Goal: Information Seeking & Learning: Learn about a topic

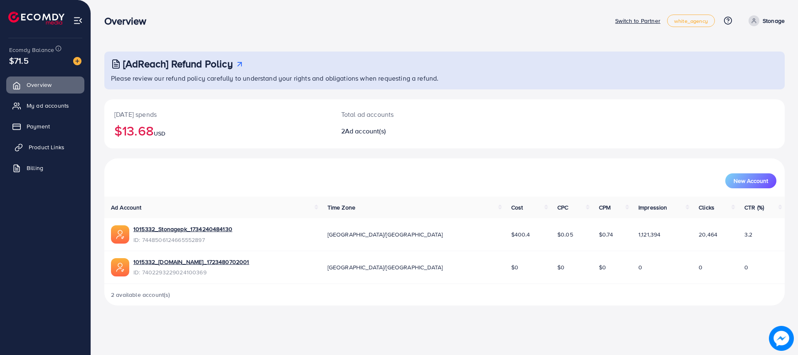
click at [52, 144] on span "Product Links" at bounding box center [47, 147] width 36 height 8
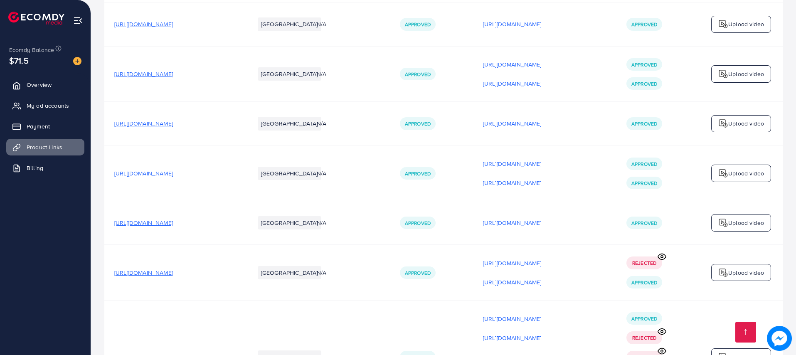
scroll to position [1543, 0]
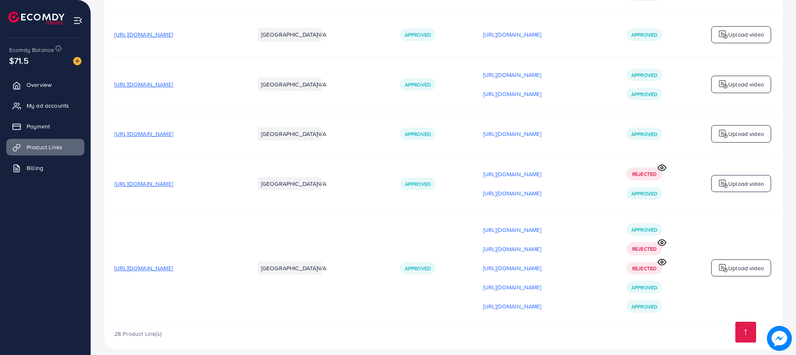
click at [661, 241] on circle at bounding box center [662, 242] width 2 height 2
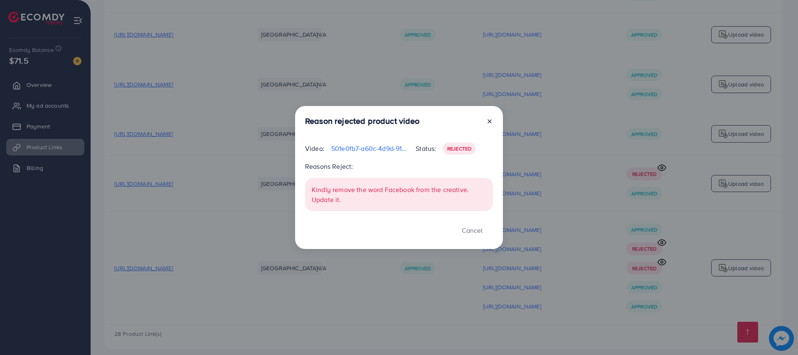
click at [489, 122] on line at bounding box center [489, 121] width 3 height 3
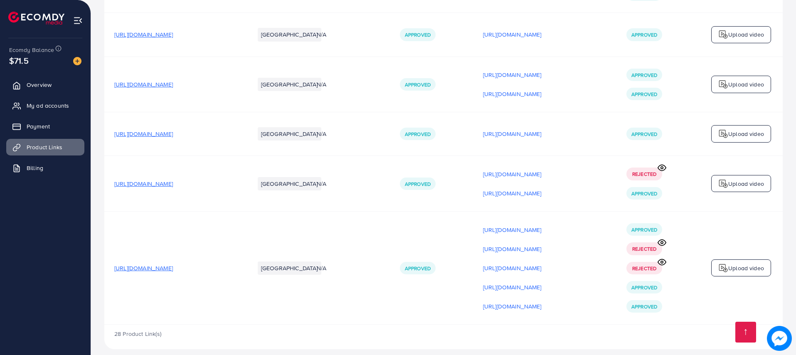
click at [661, 261] on circle at bounding box center [662, 262] width 2 height 2
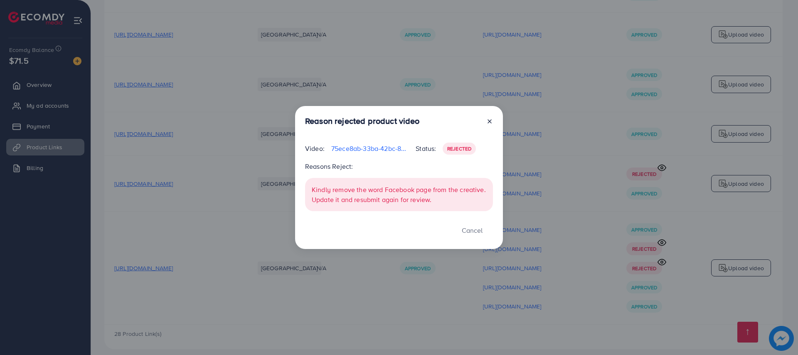
click at [489, 122] on icon at bounding box center [489, 121] width 7 height 7
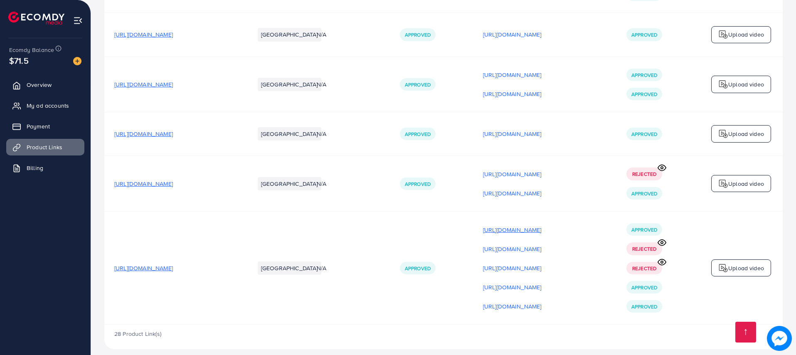
click at [523, 225] on p "[URL][DOMAIN_NAME]" at bounding box center [512, 230] width 59 height 10
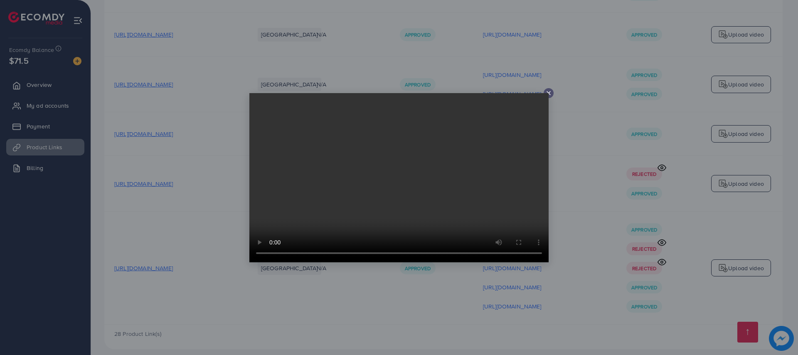
click at [546, 92] on icon at bounding box center [548, 93] width 7 height 7
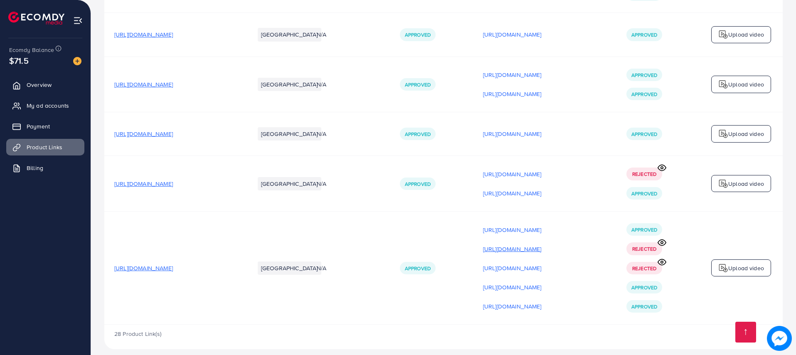
click at [541, 244] on p "[URL][DOMAIN_NAME]" at bounding box center [512, 249] width 59 height 10
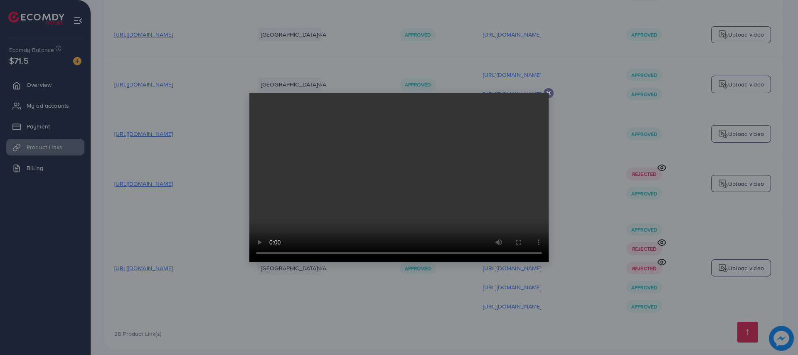
click at [548, 96] on video at bounding box center [398, 177] width 299 height 169
click at [549, 95] on icon at bounding box center [548, 93] width 7 height 7
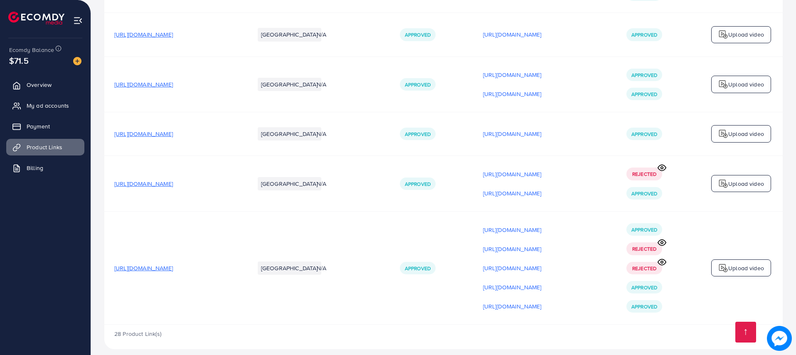
click at [662, 165] on icon at bounding box center [662, 168] width 8 height 6
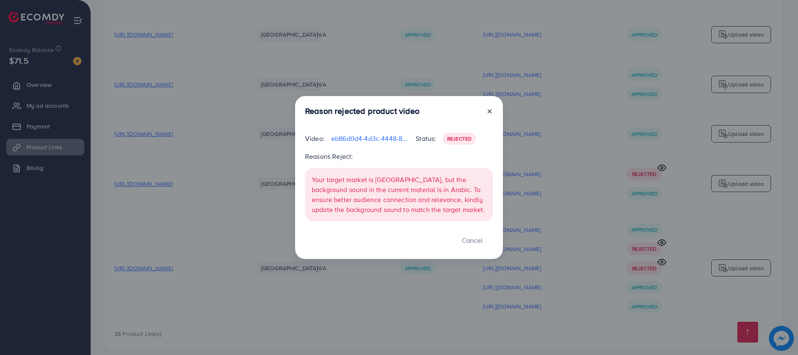
click at [491, 113] on line at bounding box center [489, 111] width 3 height 3
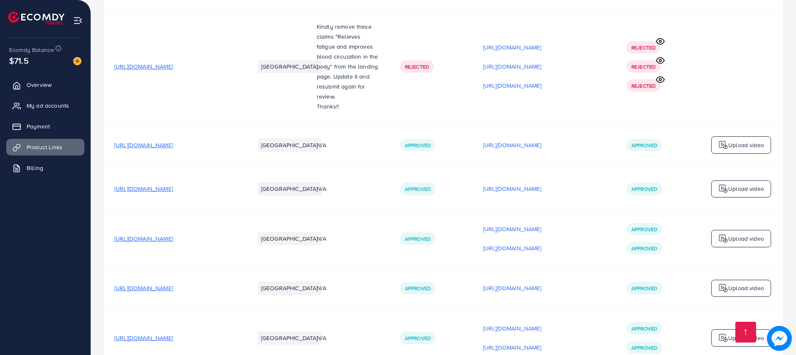
scroll to position [1278, 0]
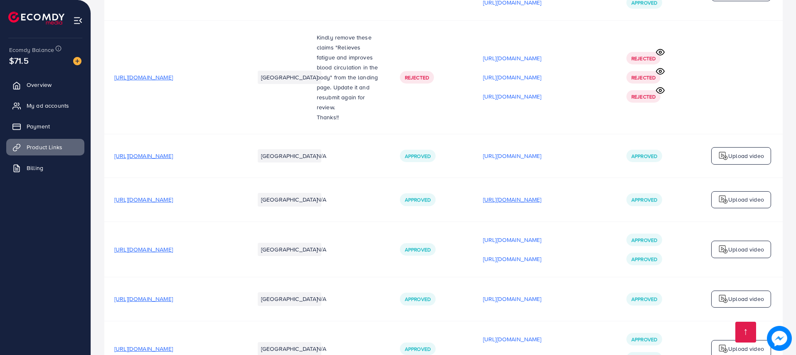
click at [541, 194] on p "[URL][DOMAIN_NAME]" at bounding box center [512, 199] width 59 height 10
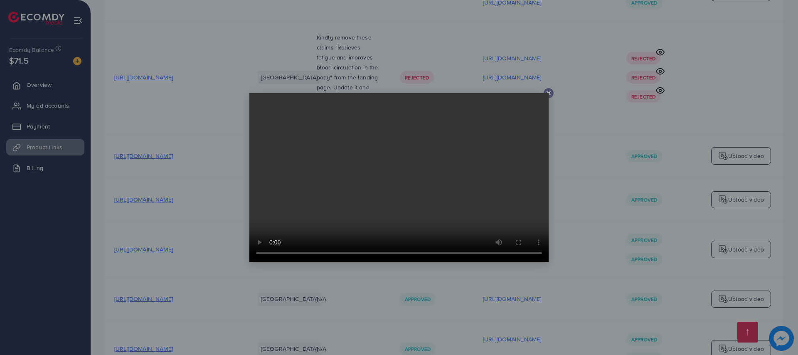
click at [548, 94] on icon at bounding box center [548, 93] width 7 height 7
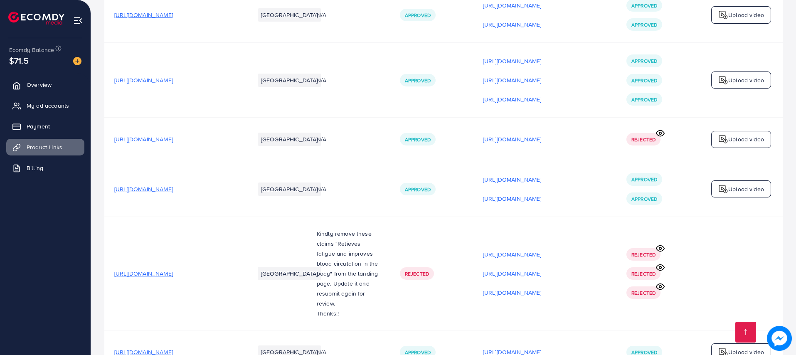
scroll to position [1078, 0]
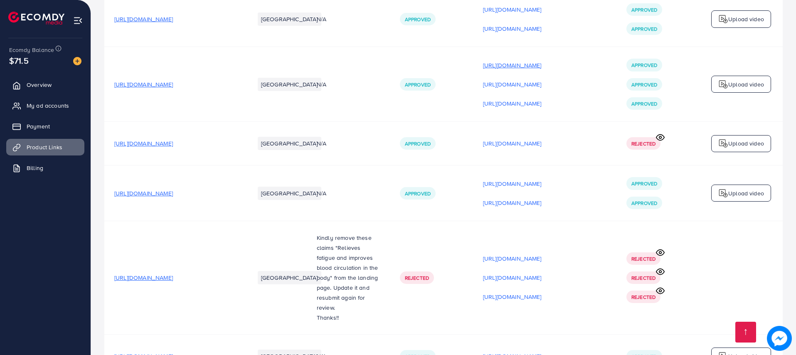
click at [541, 68] on p "[URL][DOMAIN_NAME]" at bounding box center [512, 65] width 59 height 10
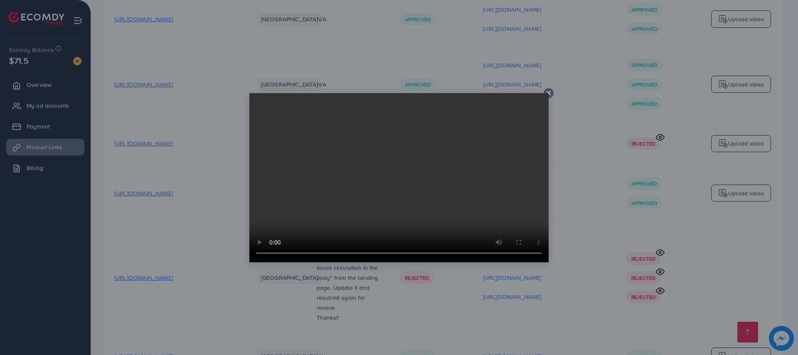
click at [546, 93] on video at bounding box center [398, 177] width 299 height 169
click at [550, 93] on icon at bounding box center [548, 93] width 7 height 7
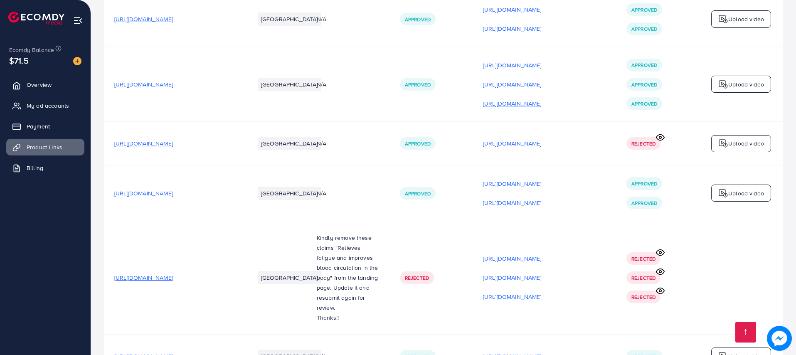
click at [541, 108] on p "[URL][DOMAIN_NAME]" at bounding box center [512, 103] width 59 height 10
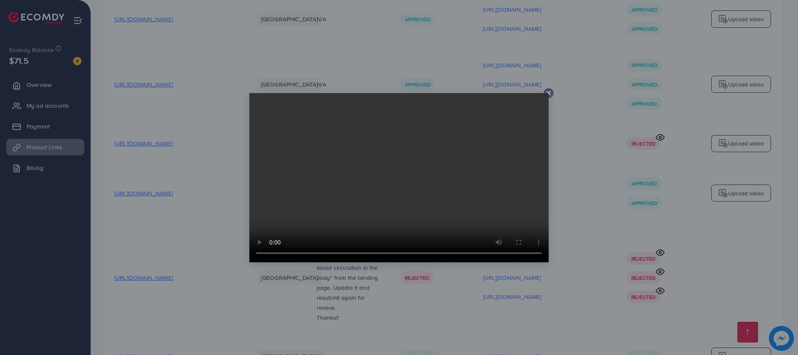
click at [337, 220] on video at bounding box center [398, 177] width 299 height 169
click at [547, 93] on video at bounding box center [398, 177] width 299 height 169
click at [548, 94] on icon at bounding box center [548, 93] width 7 height 7
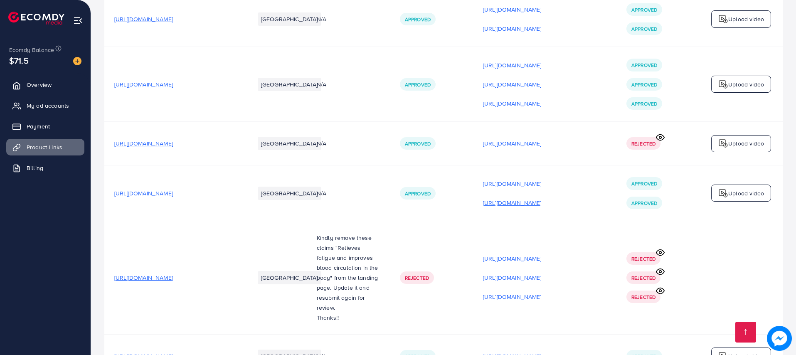
click at [541, 206] on p "[URL][DOMAIN_NAME]" at bounding box center [512, 203] width 59 height 10
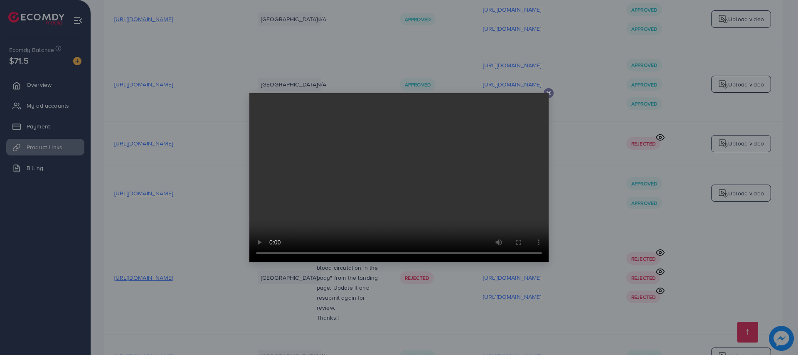
click at [549, 94] on icon at bounding box center [548, 93] width 7 height 7
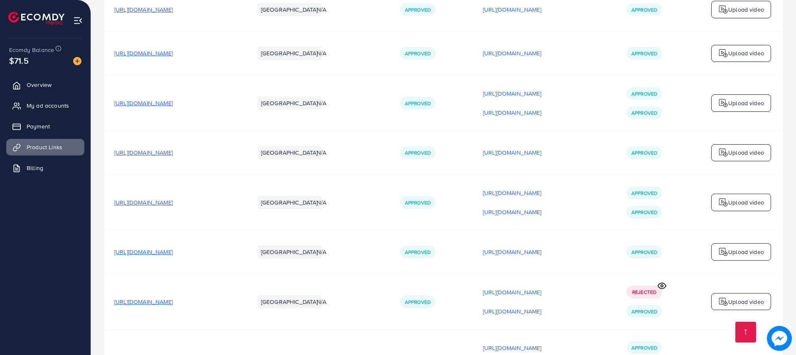
scroll to position [1543, 0]
